Goal: Use online tool/utility: Utilize a website feature to perform a specific function

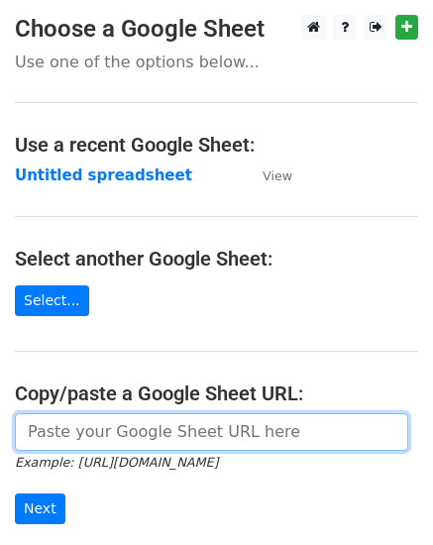
click at [101, 437] on input "url" at bounding box center [212, 432] width 394 height 38
paste input "[URL][DOMAIN_NAME]"
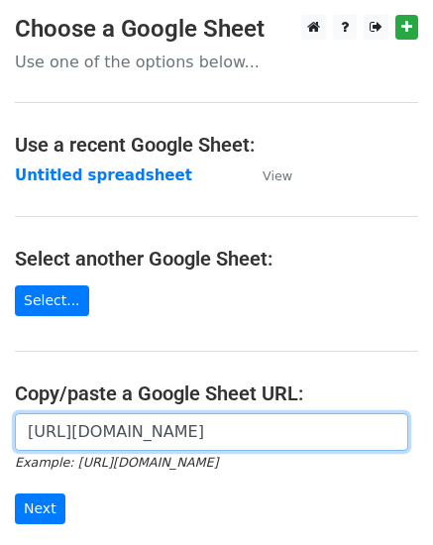
scroll to position [0, 581]
type input "[URL][DOMAIN_NAME]"
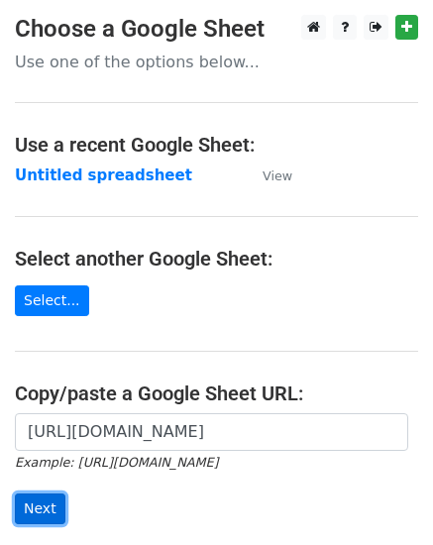
click at [23, 518] on input "Next" at bounding box center [40, 509] width 51 height 31
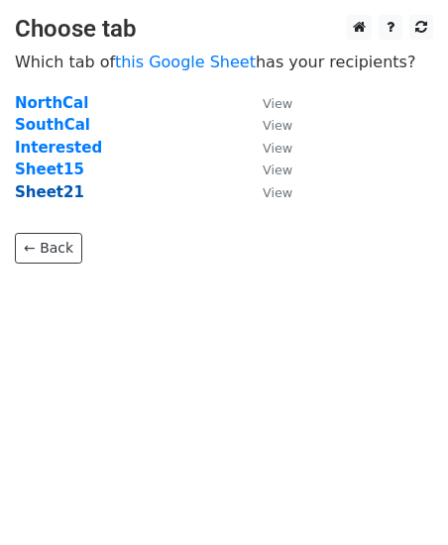
click at [65, 191] on strong "Sheet21" at bounding box center [49, 192] width 69 height 18
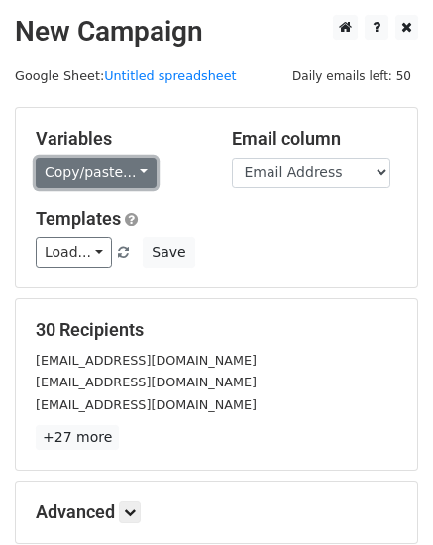
click at [81, 178] on link "Copy/paste..." at bounding box center [96, 173] width 121 height 31
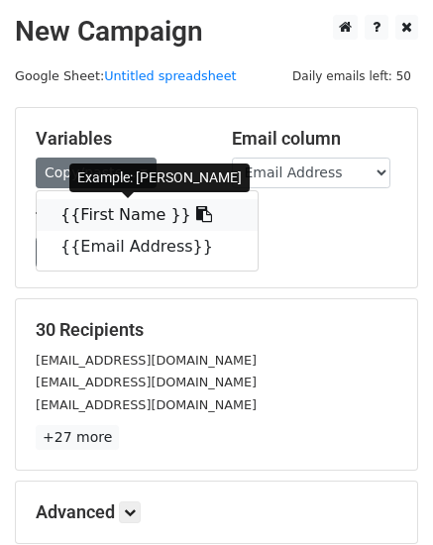
click at [79, 218] on link "{{First Name }}" at bounding box center [147, 215] width 221 height 32
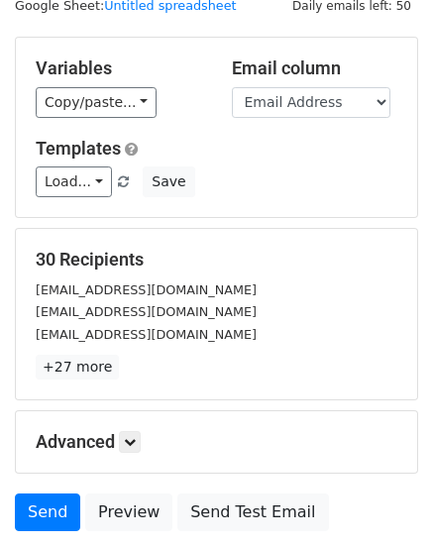
scroll to position [225, 0]
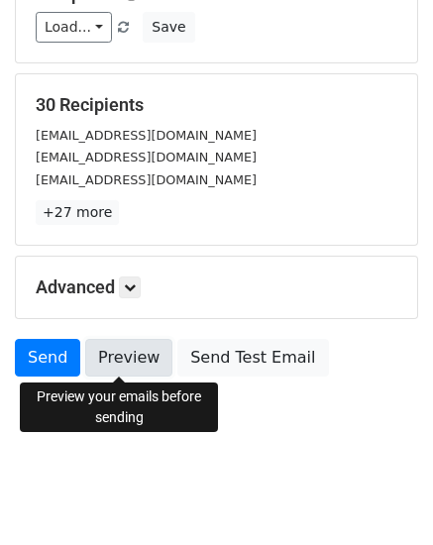
click at [116, 363] on link "Preview" at bounding box center [128, 358] width 87 height 38
click at [134, 360] on link "Preview" at bounding box center [128, 358] width 87 height 38
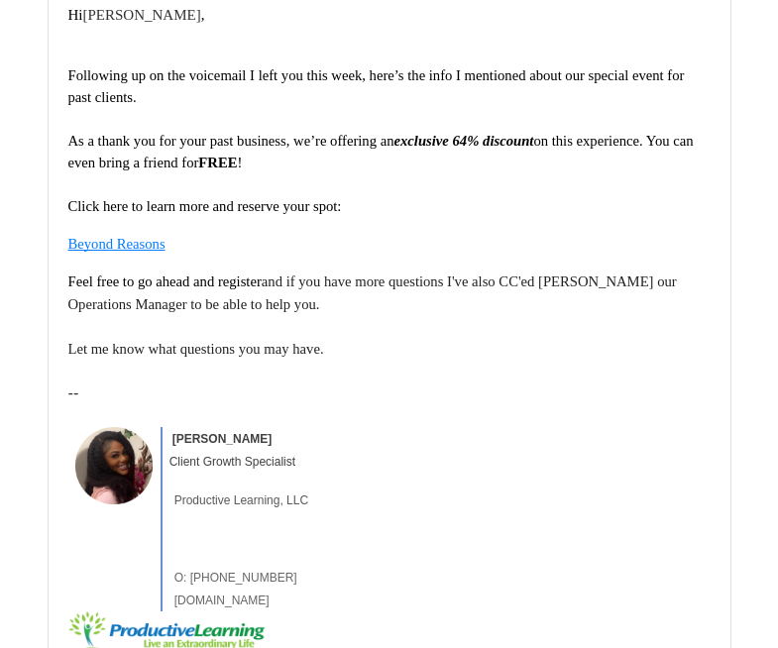
scroll to position [397, 0]
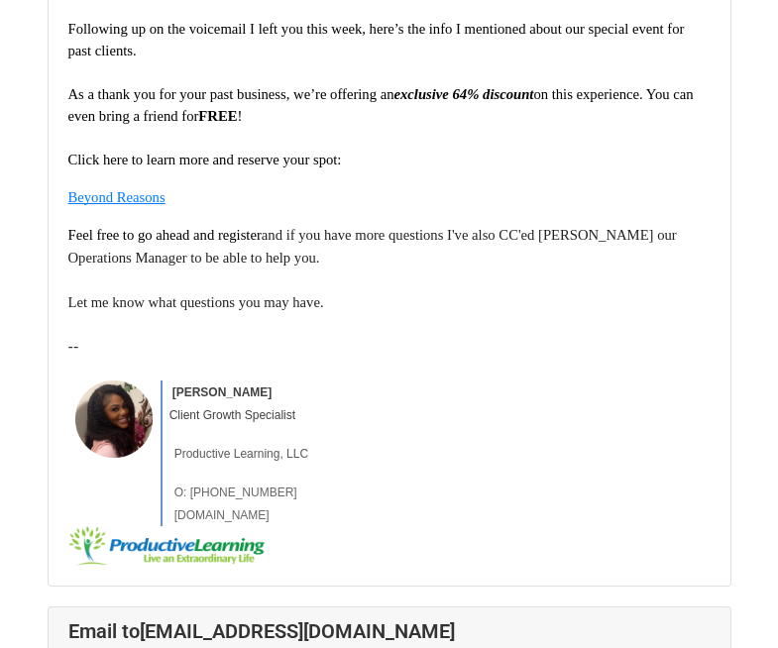
scroll to position [436, 0]
